Goal: Task Accomplishment & Management: Use online tool/utility

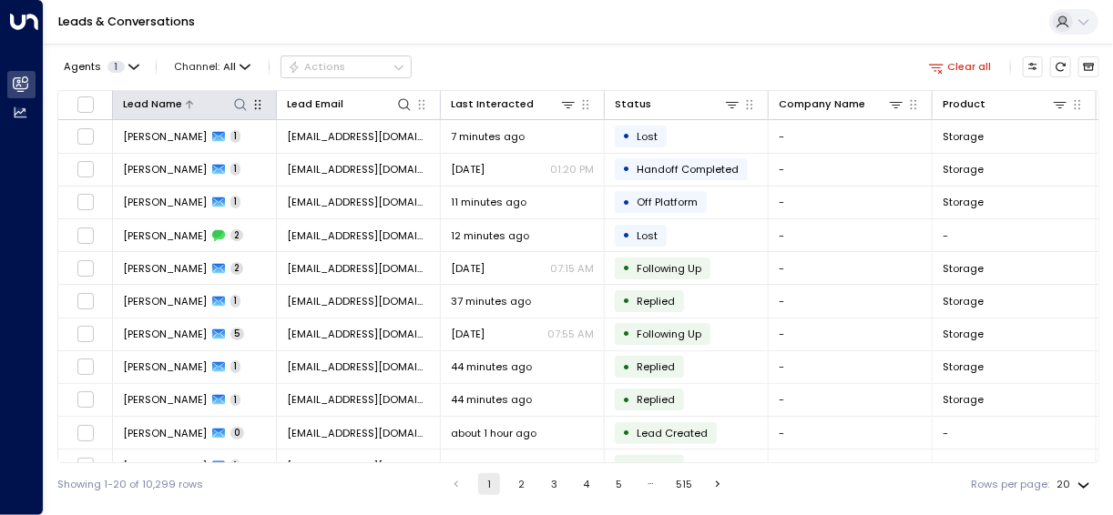
click at [238, 104] on icon at bounding box center [240, 104] width 15 height 15
type input "*****"
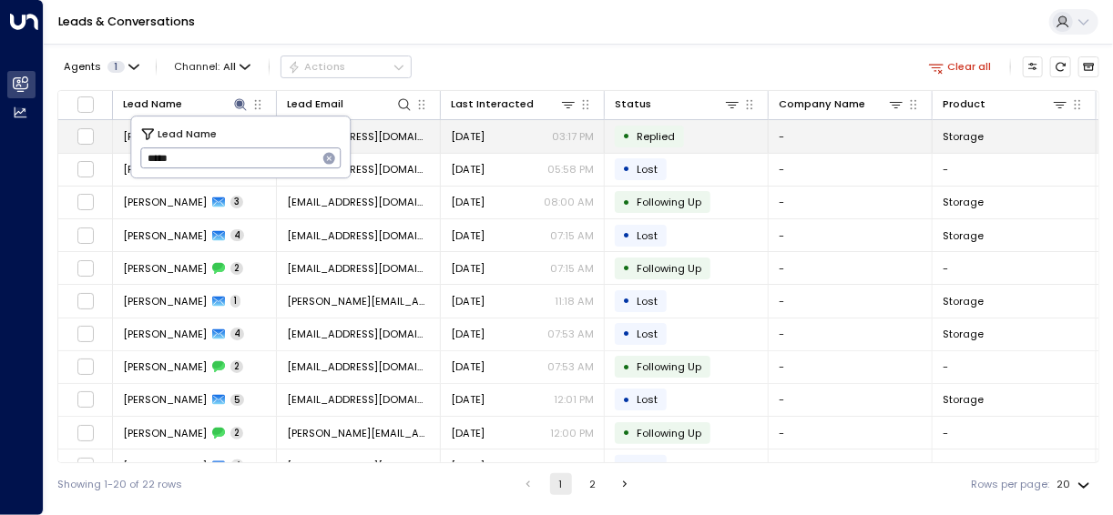
click at [115, 133] on td "[PERSON_NAME] 1" at bounding box center [195, 136] width 164 height 32
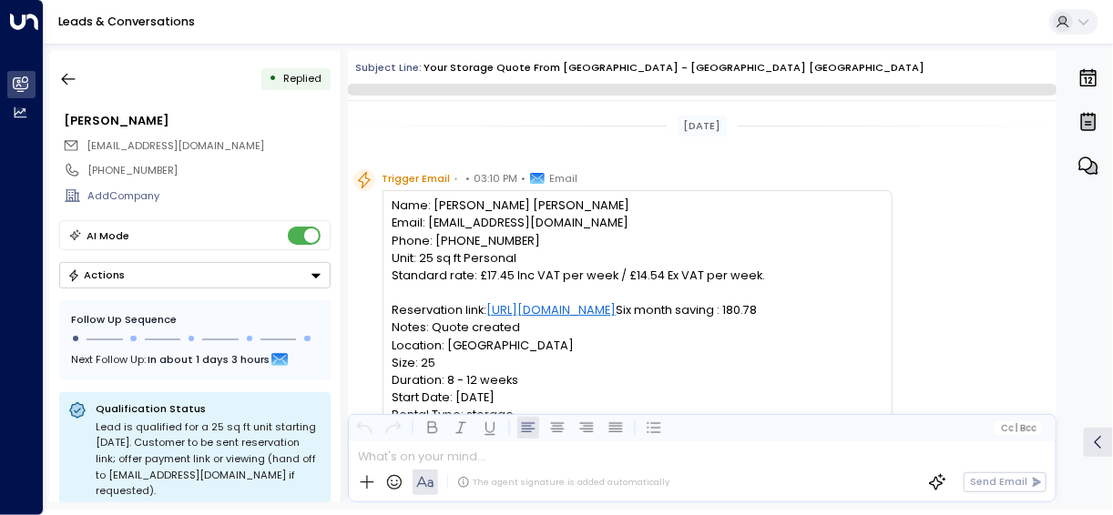
scroll to position [823, 0]
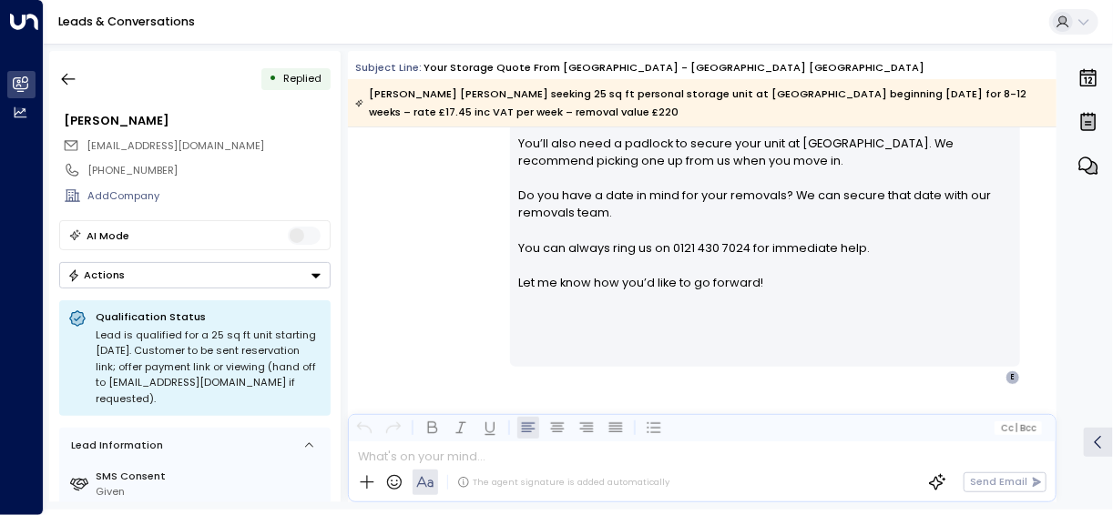
click at [313, 273] on icon "Button group with a nested menu" at bounding box center [315, 275] width 9 height 5
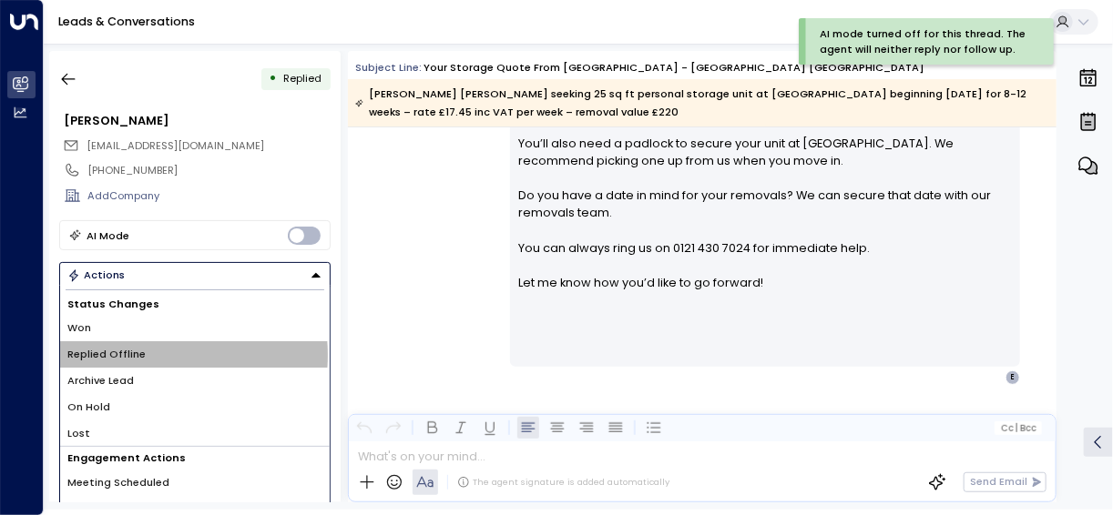
click at [134, 352] on span "Replied Offline" at bounding box center [106, 354] width 78 height 15
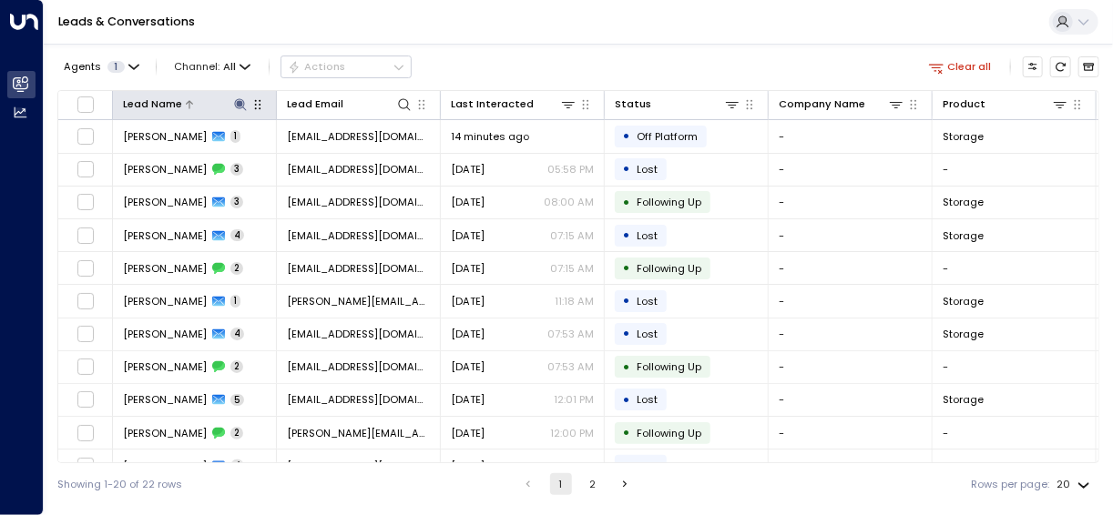
click at [244, 109] on icon at bounding box center [240, 104] width 12 height 12
type input "*"
type input "****"
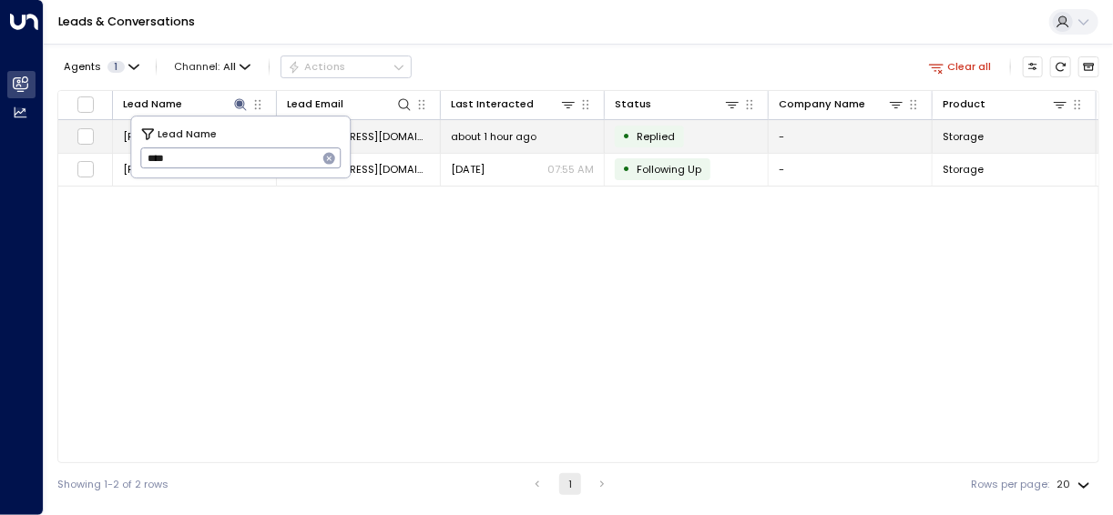
click at [123, 134] on span "[PERSON_NAME]" at bounding box center [165, 136] width 84 height 15
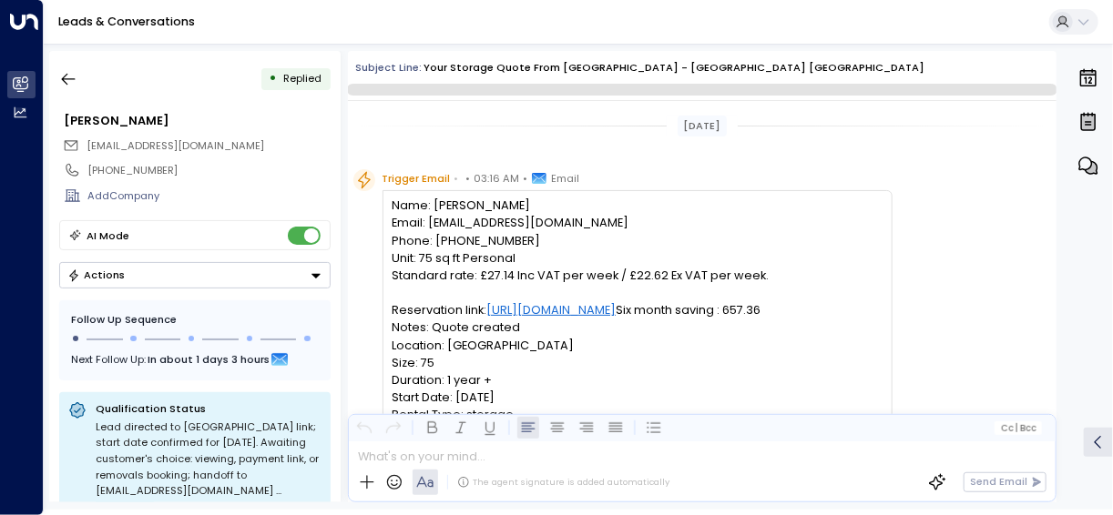
scroll to position [753, 0]
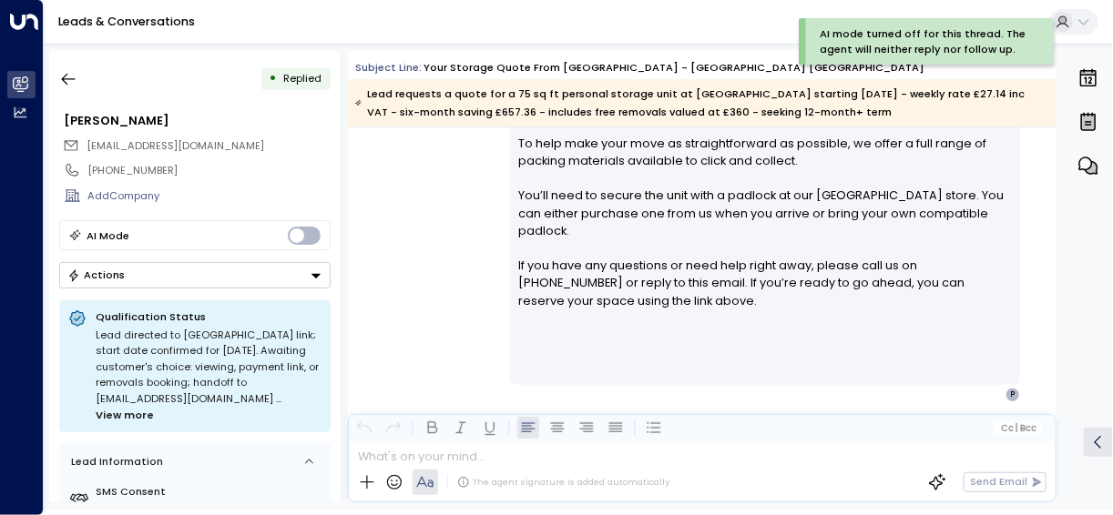
click at [315, 273] on icon "Button group with a nested menu" at bounding box center [315, 275] width 9 height 5
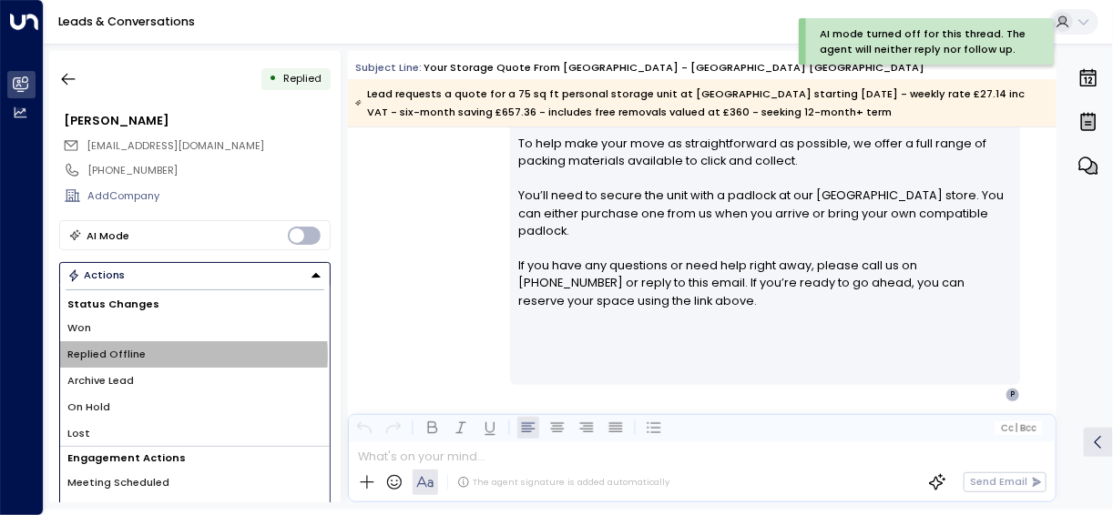
click at [137, 352] on span "Replied Offline" at bounding box center [106, 354] width 78 height 15
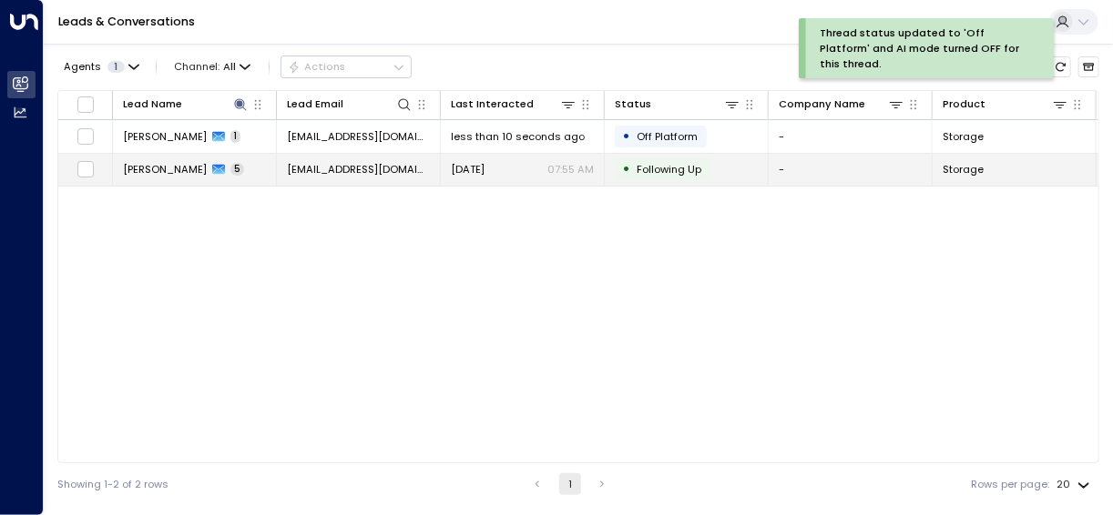
click at [163, 171] on span "[PERSON_NAME]" at bounding box center [165, 169] width 84 height 15
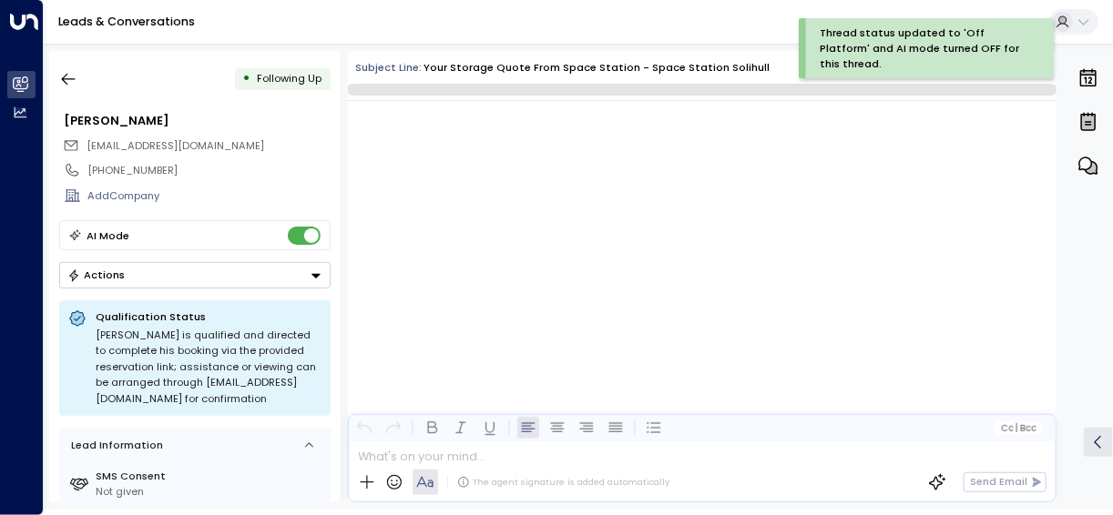
scroll to position [3745, 0]
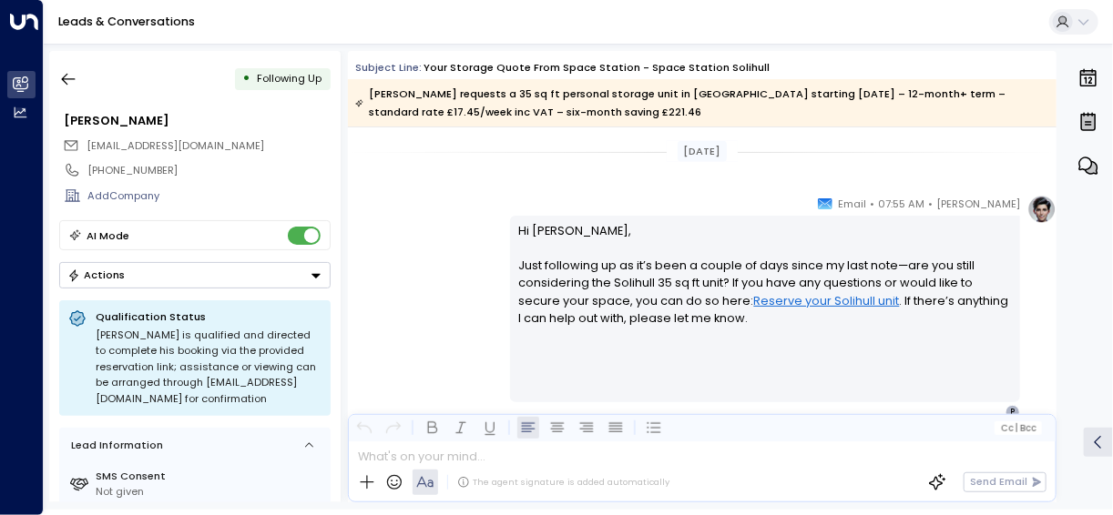
click at [312, 273] on icon "Button group with a nested menu" at bounding box center [315, 275] width 9 height 5
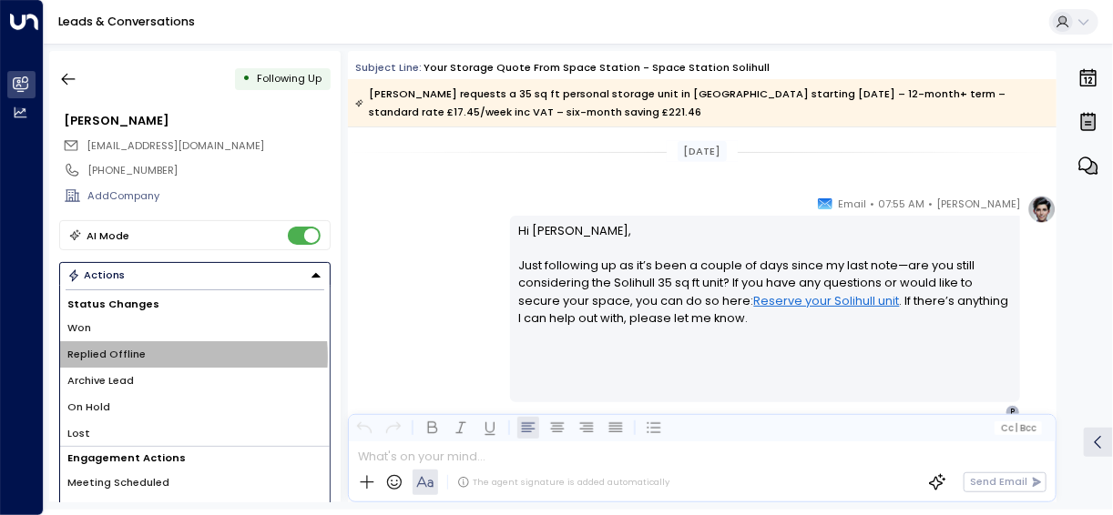
click at [155, 354] on li "Replied Offline" at bounding box center [194, 354] width 269 height 26
